Goal: Find specific page/section: Find specific page/section

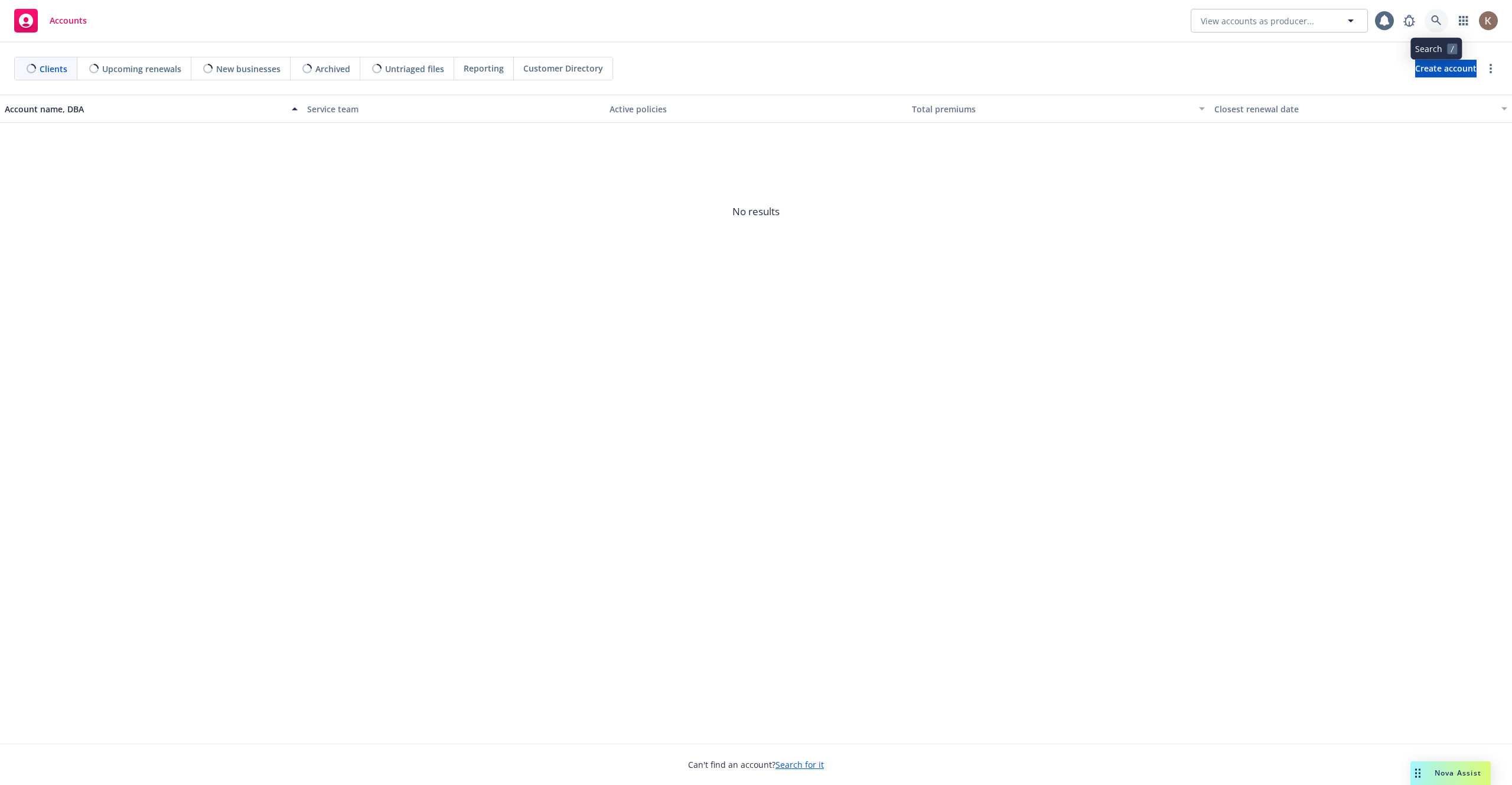
click at [1440, 26] on link at bounding box center [1436, 21] width 24 height 24
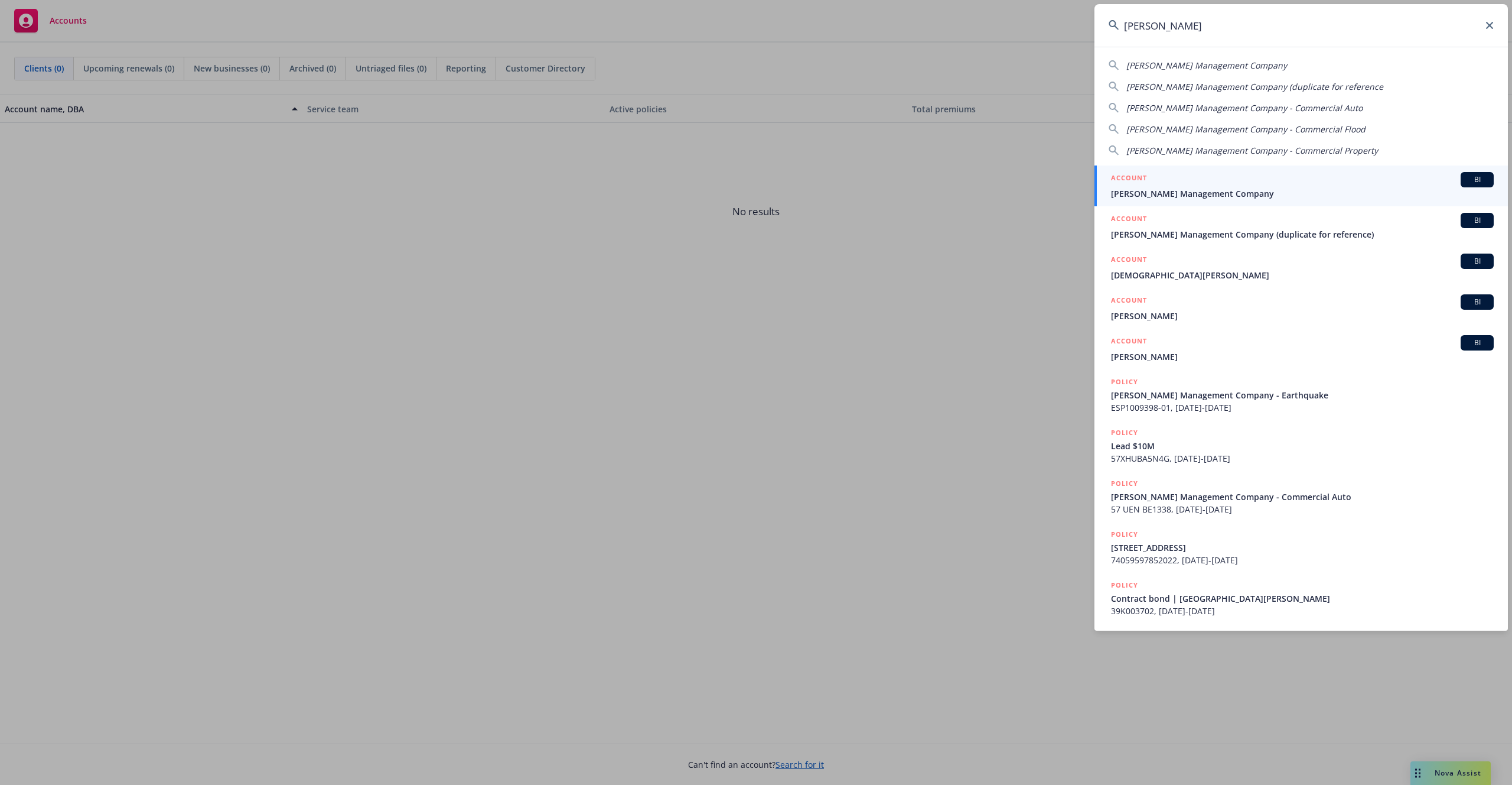
type input "[PERSON_NAME]"
click at [1365, 193] on span "[PERSON_NAME] Management Company" at bounding box center [1302, 194] width 383 height 13
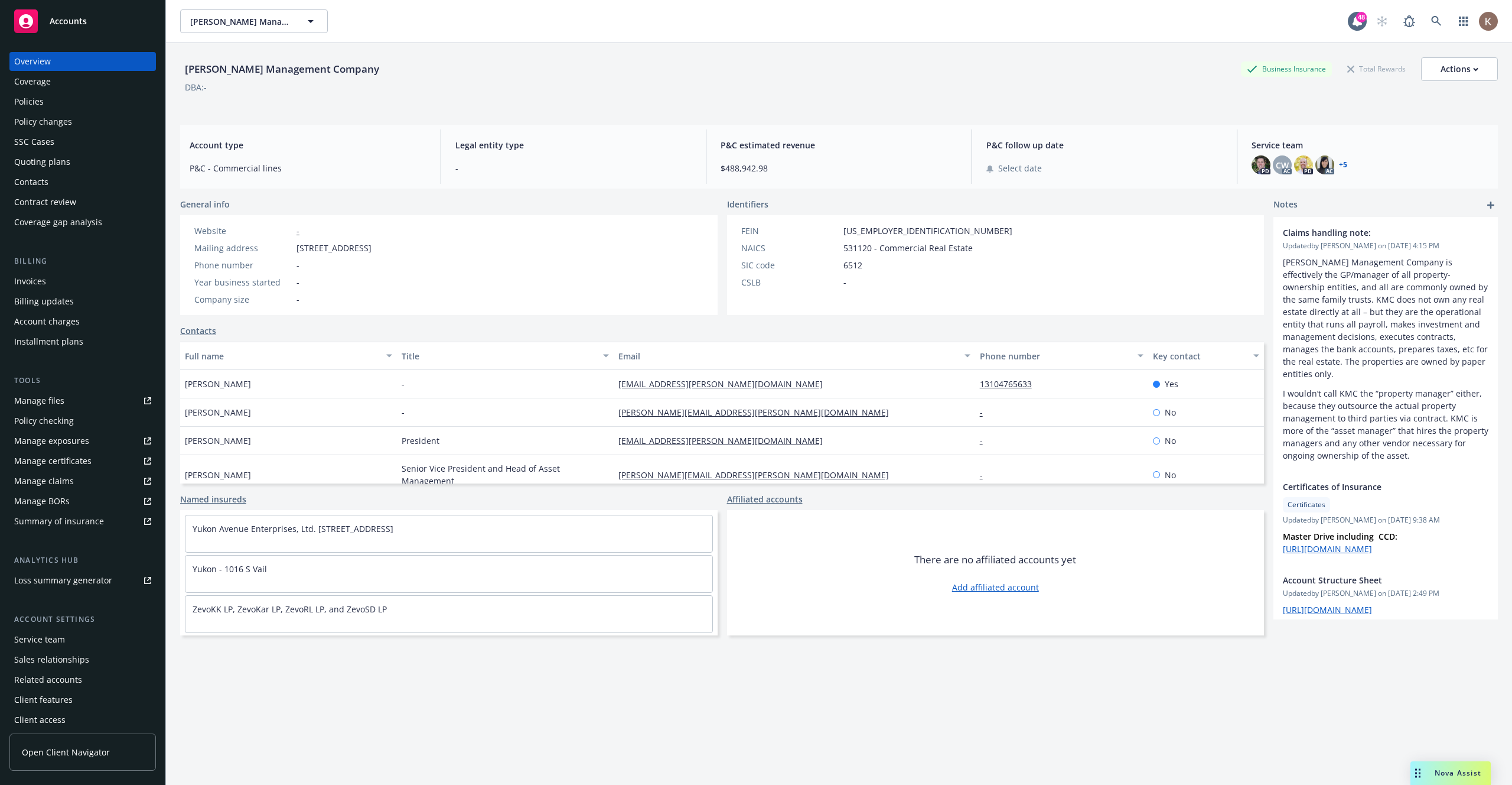
click at [53, 703] on div "Client features" at bounding box center [43, 699] width 58 height 19
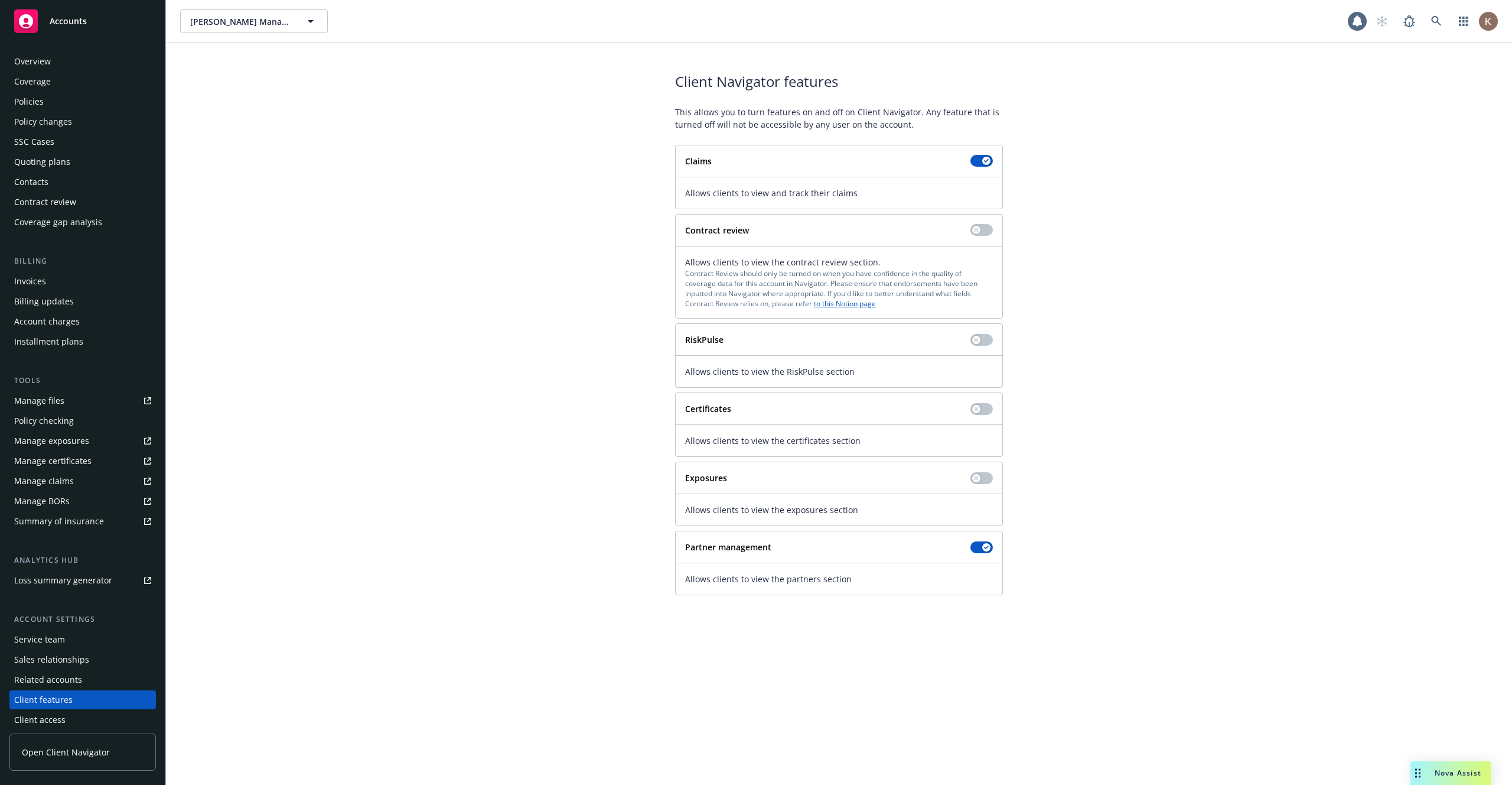
scroll to position [6, 0]
click at [49, 171] on div "Contacts" at bounding box center [82, 176] width 137 height 19
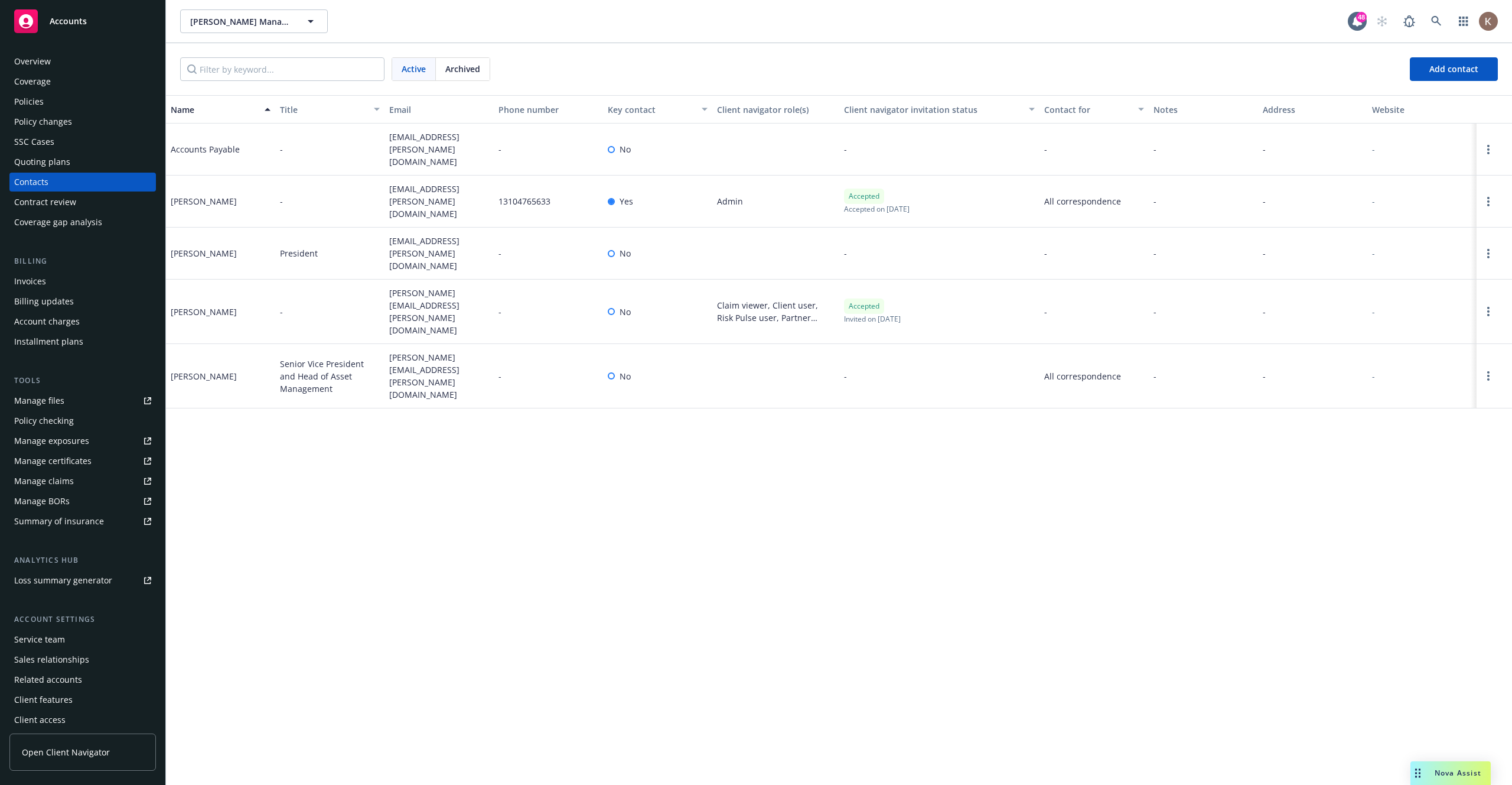
click at [512, 453] on div "Name Title Email Phone number Key contact Client navigator role(s) Client navig…" at bounding box center [838, 440] width 1346 height 690
click at [579, 433] on div "Name Title Email Phone number Key contact Client navigator role(s) Client navig…" at bounding box center [838, 440] width 1346 height 690
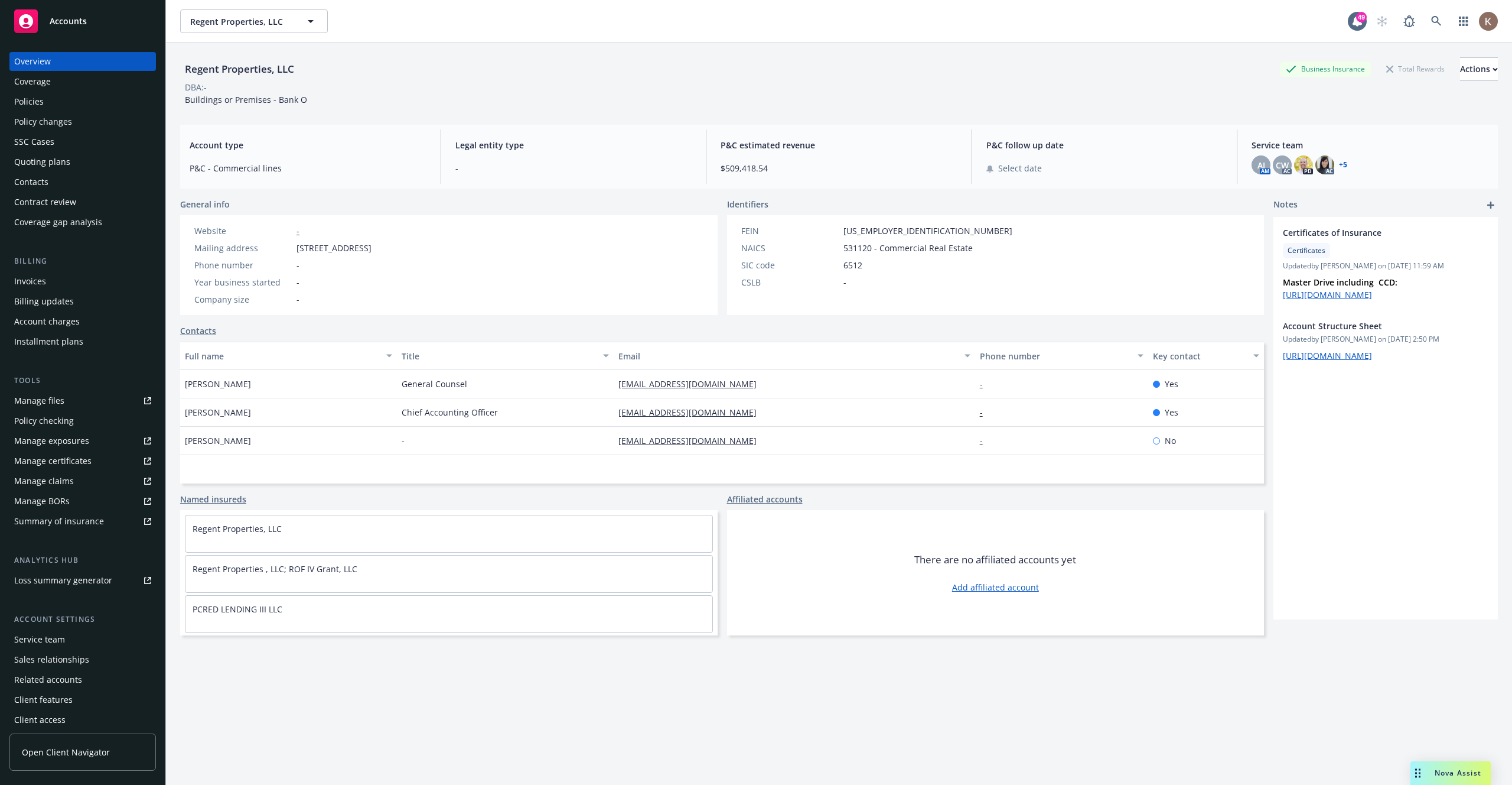
click at [60, 201] on div "Contract review" at bounding box center [45, 202] width 62 height 19
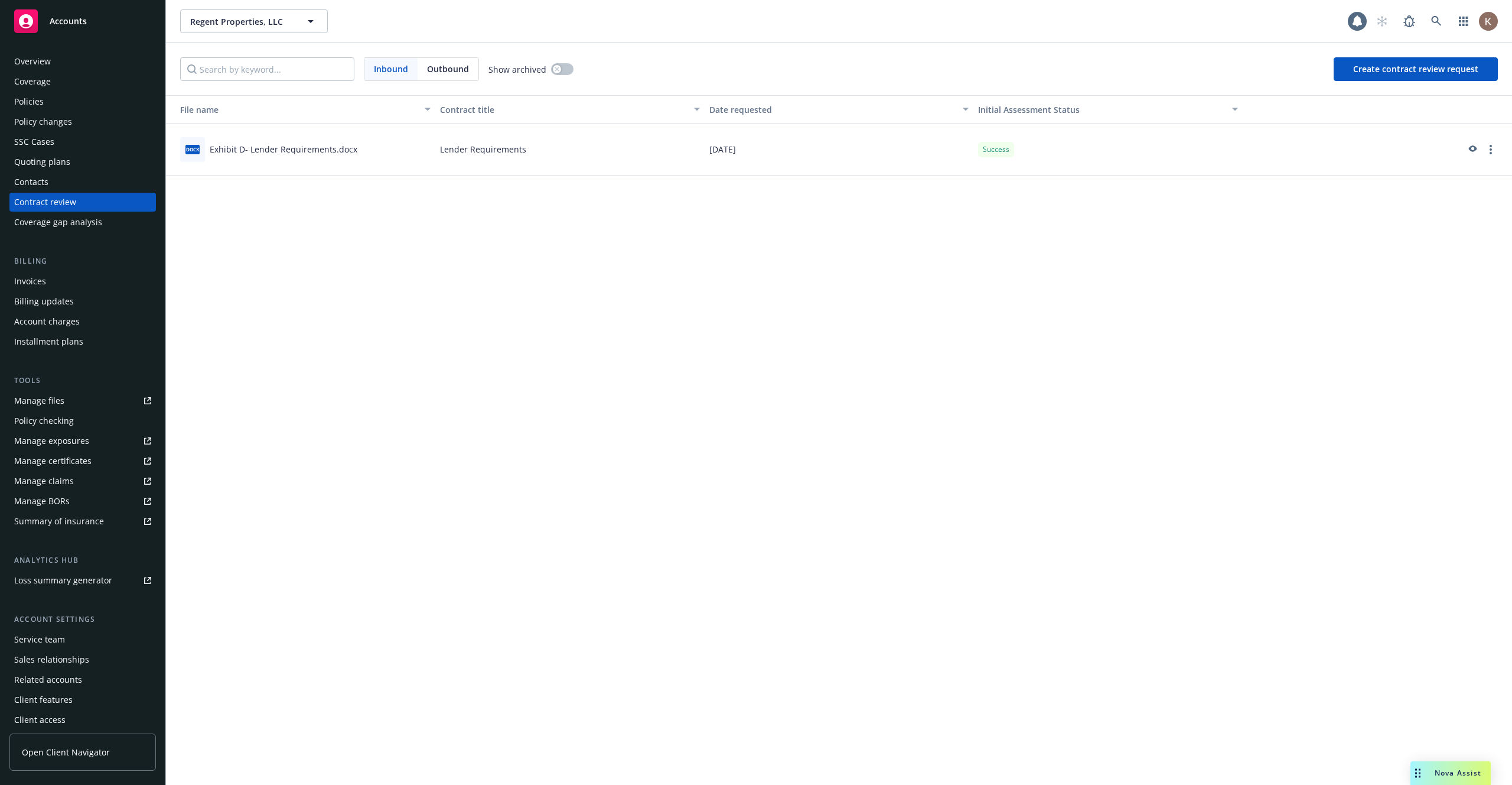
click at [46, 182] on div "Contacts" at bounding box center [31, 182] width 34 height 19
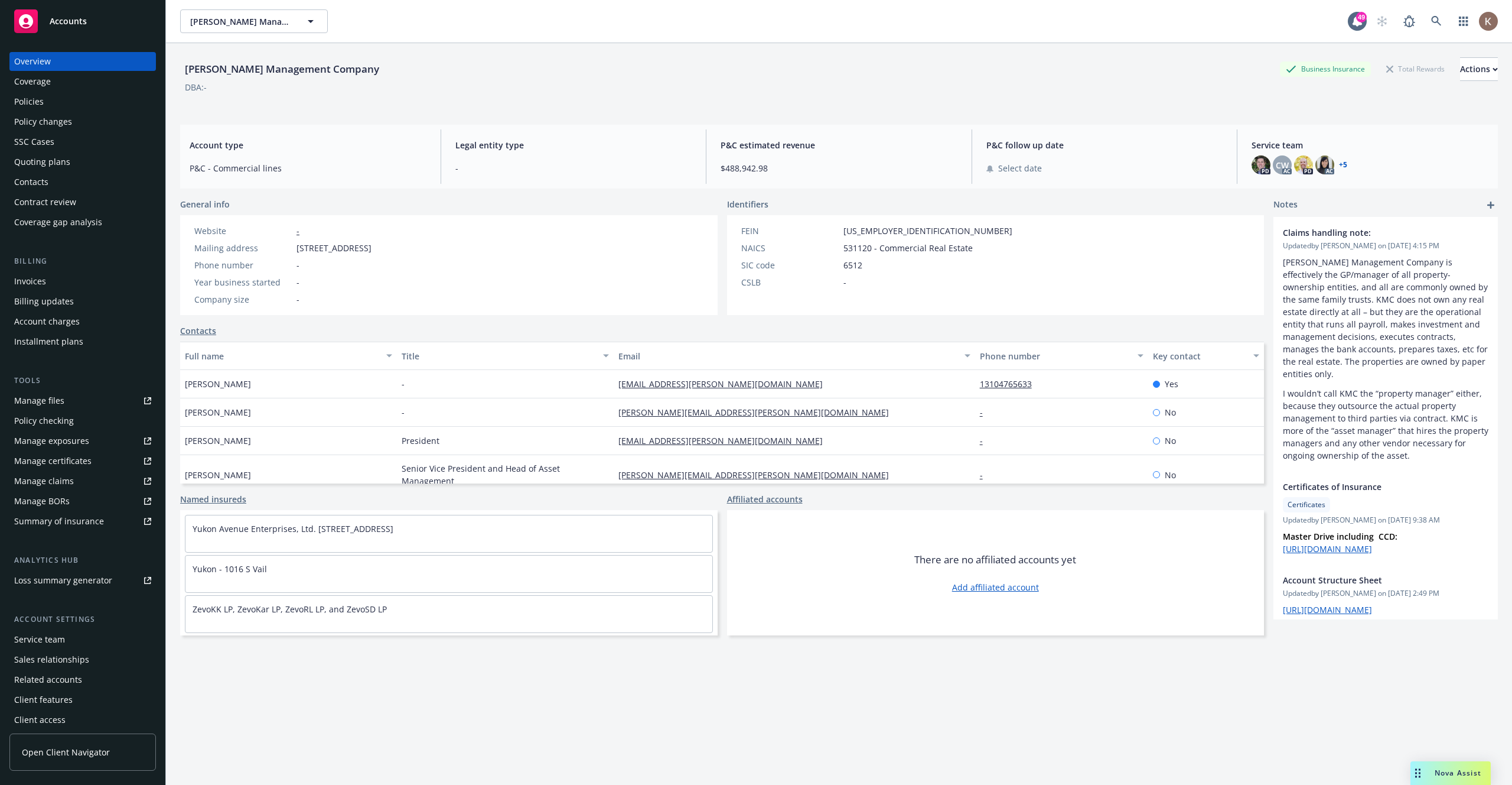
click at [41, 180] on div "Contacts" at bounding box center [31, 182] width 34 height 19
